Goal: Task Accomplishment & Management: Use online tool/utility

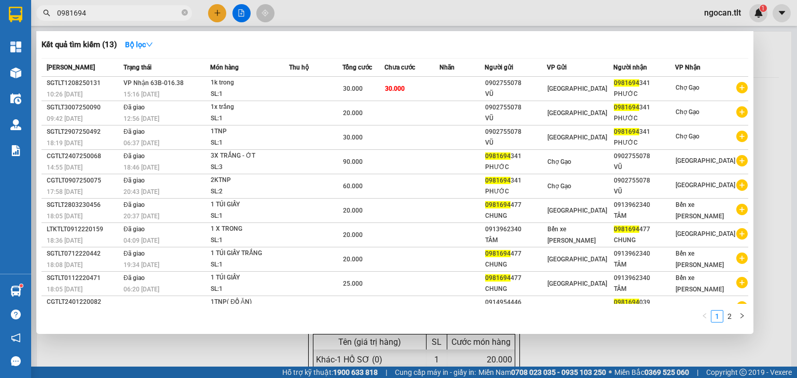
drag, startPoint x: 88, startPoint y: 13, endPoint x: 8, endPoint y: 10, distance: 79.5
click at [26, 15] on section "Kết quả [PERSON_NAME] ( 13 ) Bộ lọc Mã ĐH Trạng thái Món hàng Thu hộ Tổng [PERS…" at bounding box center [398, 189] width 797 height 378
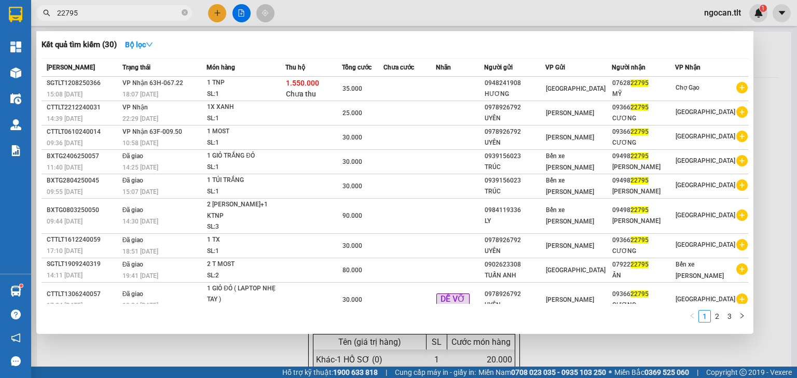
drag, startPoint x: 83, startPoint y: 14, endPoint x: 43, endPoint y: 17, distance: 40.1
click at [43, 17] on span "22795" at bounding box center [114, 13] width 156 height 16
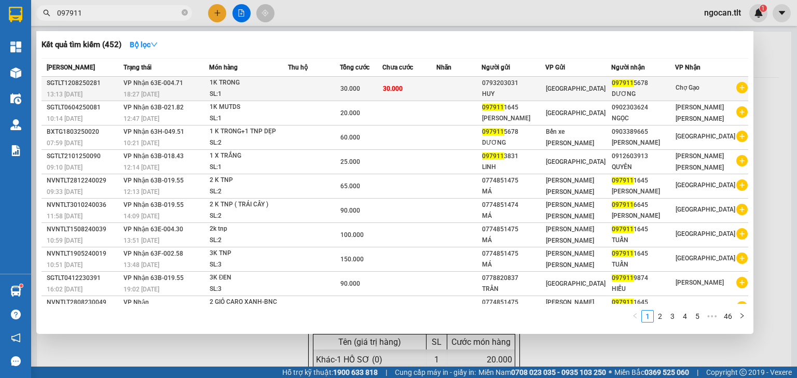
type input "097911"
click at [437, 92] on td "30.000" at bounding box center [410, 89] width 54 height 24
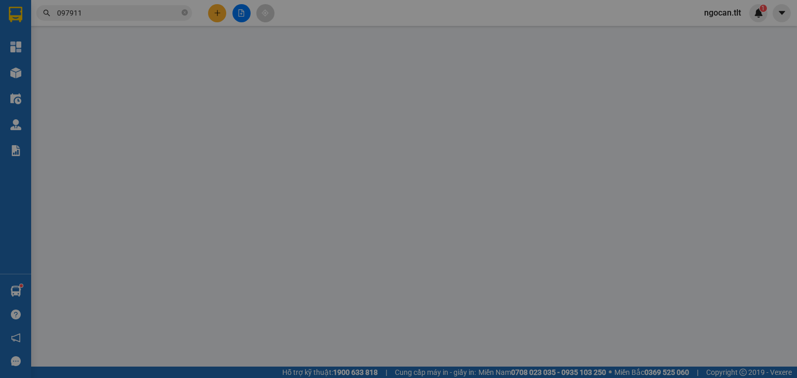
type input "0793203031"
type input "HUY"
type input "0979115678"
type input "DƯƠNG"
type input "30.000"
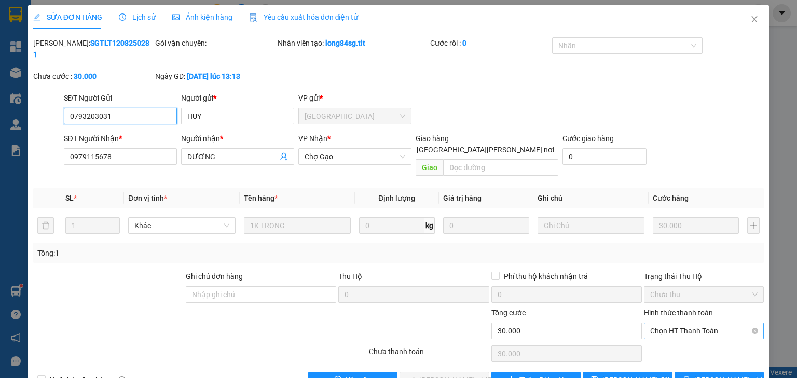
click at [700, 323] on span "Chọn HT Thanh Toán" at bounding box center [703, 331] width 107 height 16
click at [687, 326] on div "Tại văn phòng" at bounding box center [698, 328] width 107 height 11
type input "0"
drag, startPoint x: 457, startPoint y: 353, endPoint x: 460, endPoint y: 343, distance: 10.7
click at [457, 375] on span "[PERSON_NAME] và [PERSON_NAME] hàng" at bounding box center [489, 380] width 140 height 11
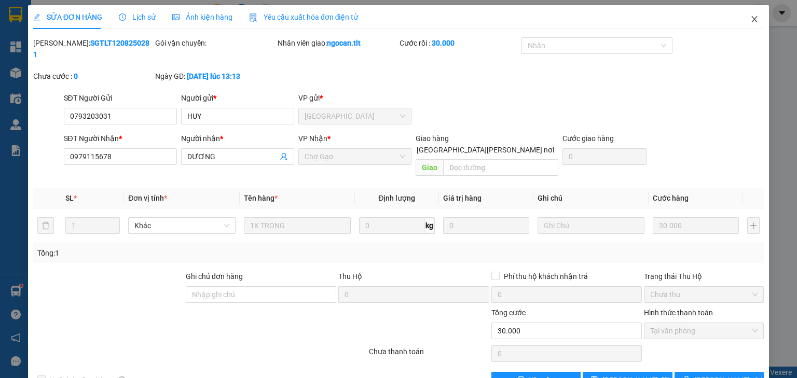
click at [751, 21] on icon "close" at bounding box center [755, 19] width 8 height 8
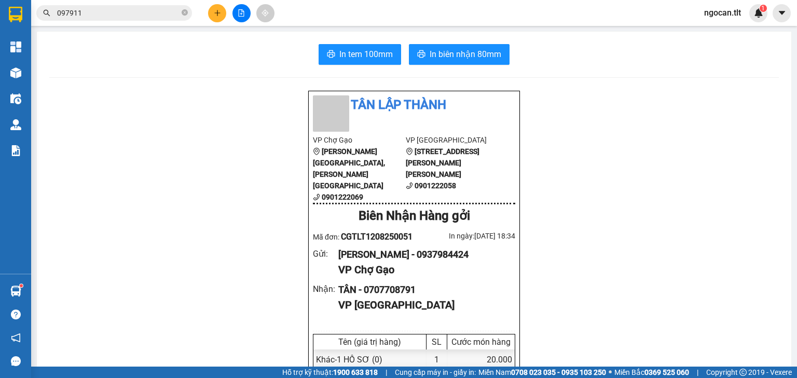
click at [234, 14] on button at bounding box center [242, 13] width 18 height 18
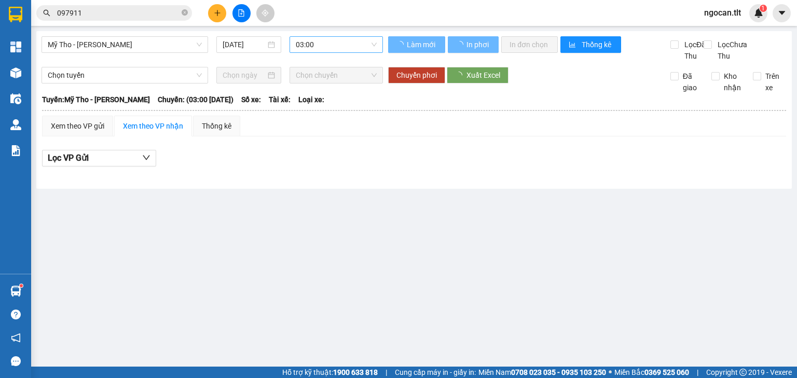
click at [298, 38] on span "03:00" at bounding box center [337, 45] width 82 height 16
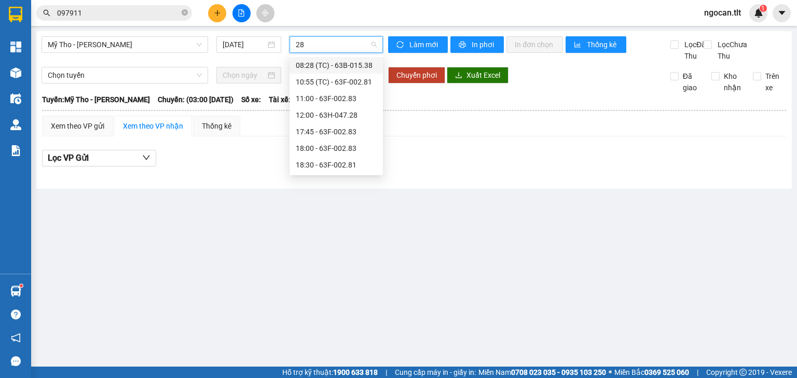
type input "281"
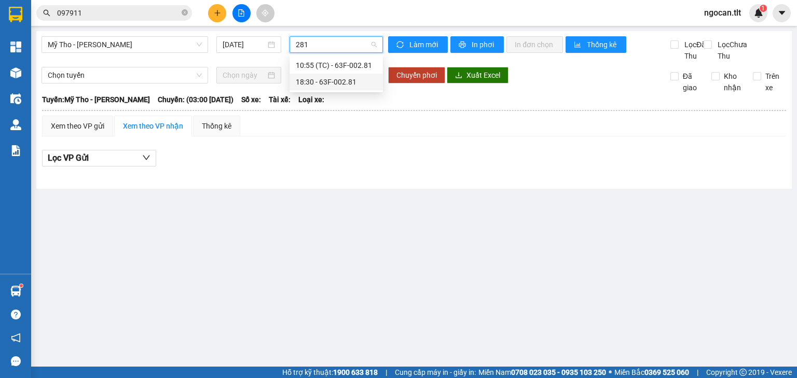
click at [299, 79] on div "18:30 - 63F-002.81" at bounding box center [336, 81] width 81 height 11
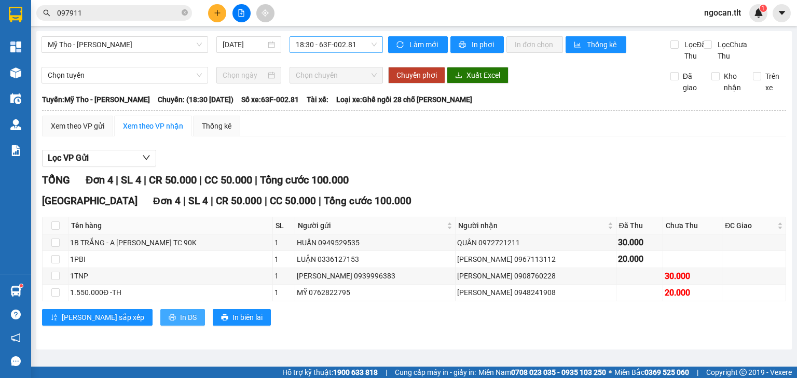
drag, startPoint x: 156, startPoint y: 322, endPoint x: 140, endPoint y: 327, distance: 16.6
click at [160, 326] on button "In DS" at bounding box center [182, 317] width 45 height 17
click at [428, 38] on button "Làm mới" at bounding box center [418, 44] width 60 height 17
click at [180, 323] on span "In DS" at bounding box center [188, 317] width 17 height 11
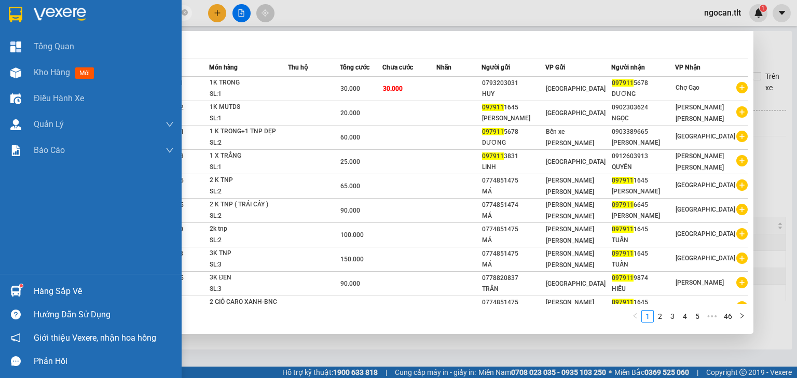
drag, startPoint x: 111, startPoint y: 8, endPoint x: 27, endPoint y: 21, distance: 84.5
click at [29, 20] on section "Kết quả [PERSON_NAME] ( 452 ) Bộ lọc Mã ĐH Trạng thái Món hàng Thu hộ Tổng [PER…" at bounding box center [398, 189] width 797 height 378
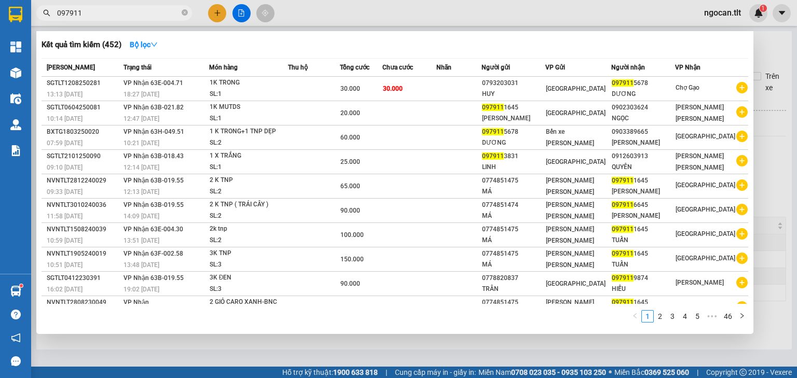
click at [102, 10] on input "097911" at bounding box center [118, 12] width 123 height 11
click at [104, 9] on input "097911" at bounding box center [118, 12] width 123 height 11
drag, startPoint x: 98, startPoint y: 8, endPoint x: 37, endPoint y: 6, distance: 60.3
click at [37, 6] on div "097911" at bounding box center [101, 13] width 202 height 16
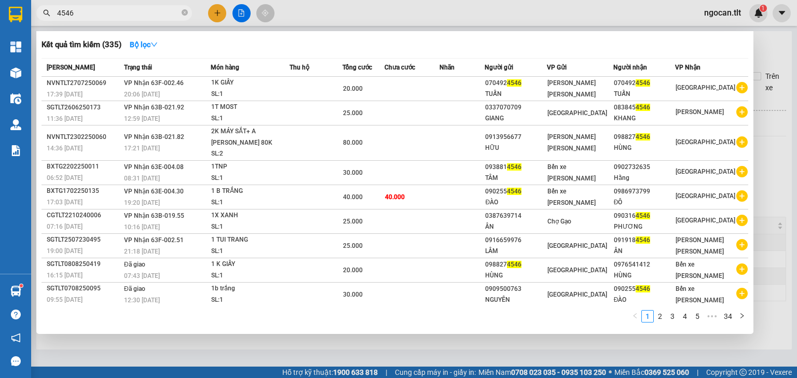
drag, startPoint x: 93, startPoint y: 17, endPoint x: 37, endPoint y: 13, distance: 56.2
click at [35, 20] on div "4546" at bounding box center [101, 13] width 202 height 16
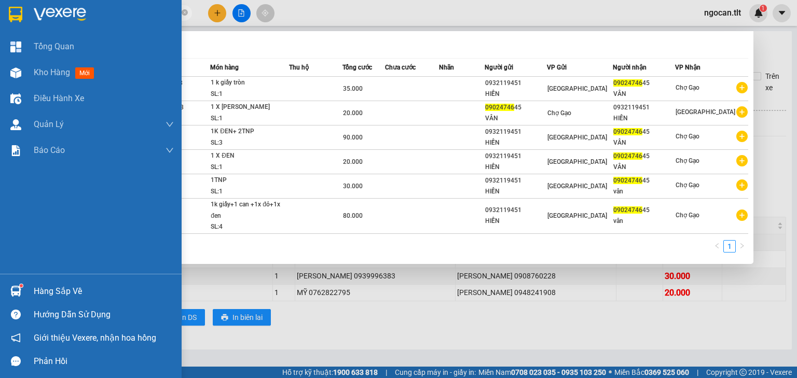
drag, startPoint x: 91, startPoint y: 8, endPoint x: 3, endPoint y: 14, distance: 88.4
click at [0, 14] on section "Kết quả [PERSON_NAME] ( 6 ) Bộ lọc Mã ĐH Trạng thái Món hàng Thu hộ Tổng [PERSO…" at bounding box center [398, 189] width 797 height 378
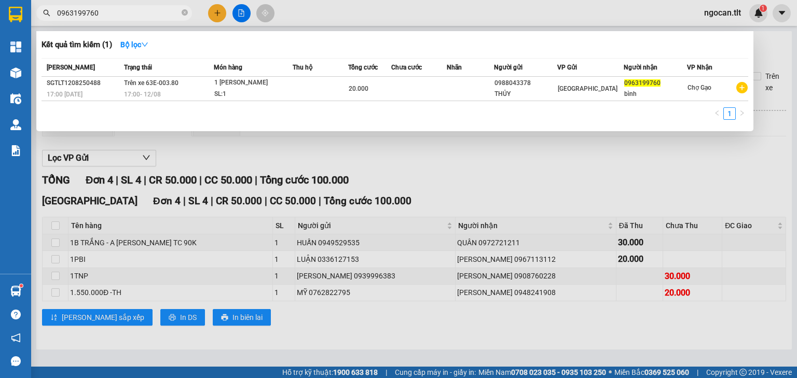
drag, startPoint x: 107, startPoint y: 9, endPoint x: 20, endPoint y: 17, distance: 87.6
click at [20, 17] on section "Kết quả [PERSON_NAME] ( 1 ) Bộ lọc Mã ĐH Trạng thái Món hàng Thu hộ Tổng [PERSO…" at bounding box center [398, 189] width 797 height 378
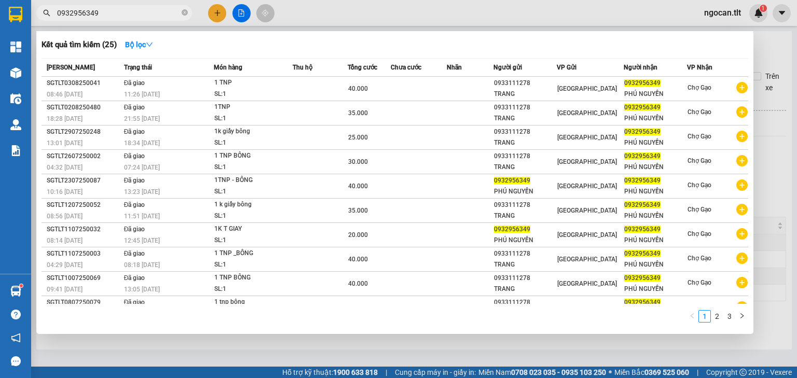
drag, startPoint x: 102, startPoint y: 9, endPoint x: 15, endPoint y: 0, distance: 87.7
click at [0, 10] on section "Kết quả [PERSON_NAME] ( 25 ) Bộ lọc Mã ĐH Trạng thái Món hàng Thu hộ Tổng [PERS…" at bounding box center [398, 189] width 797 height 378
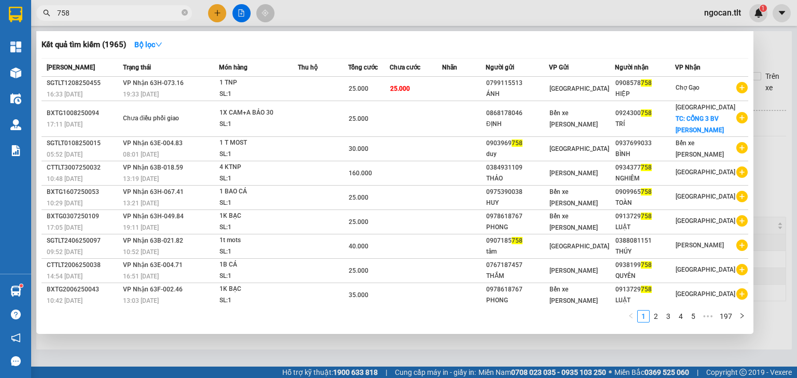
type input "758"
